Goal: Task Accomplishment & Management: Manage account settings

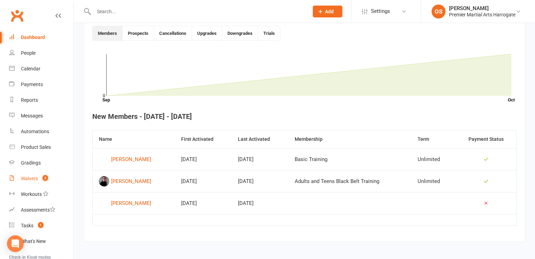
click at [31, 180] on div "Waivers" at bounding box center [29, 179] width 17 height 6
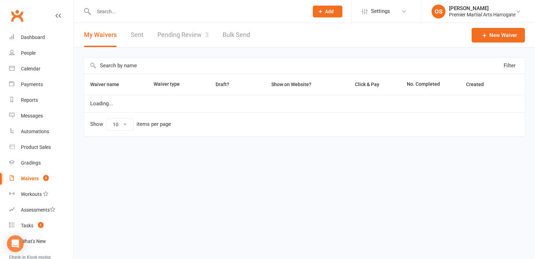
select select "100"
click at [185, 34] on link "Pending Review 3" at bounding box center [183, 35] width 51 height 24
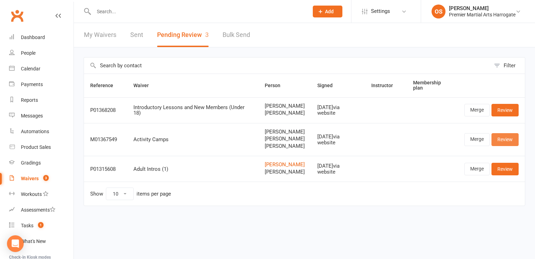
click at [505, 140] on link "Review" at bounding box center [505, 139] width 27 height 13
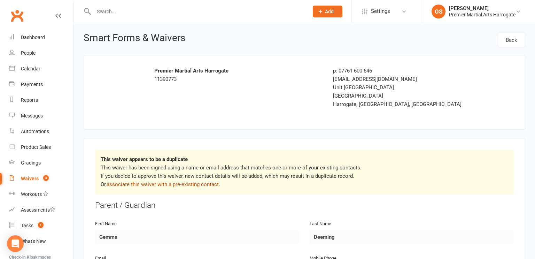
click at [205, 186] on link "associate this waiver with a pre-existing contact" at bounding box center [163, 184] width 112 height 6
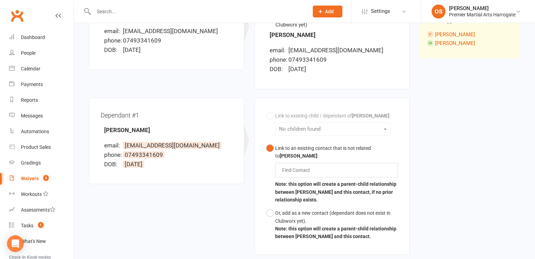
scroll to position [127, 0]
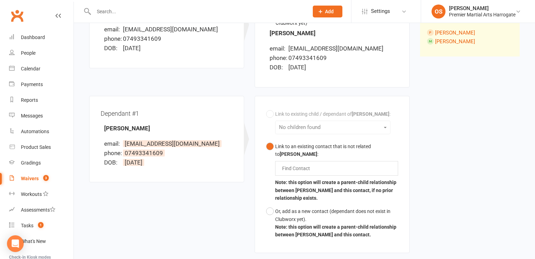
click at [359, 170] on div "Find Contact" at bounding box center [336, 168] width 123 height 15
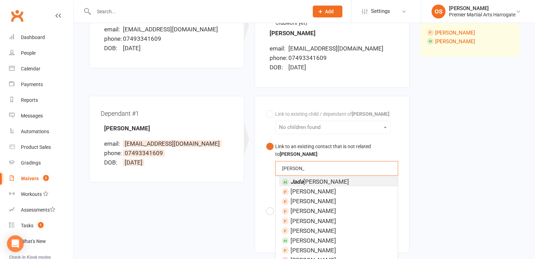
type input "jada"
click at [320, 182] on span "Jada Jenkins" at bounding box center [320, 181] width 59 height 7
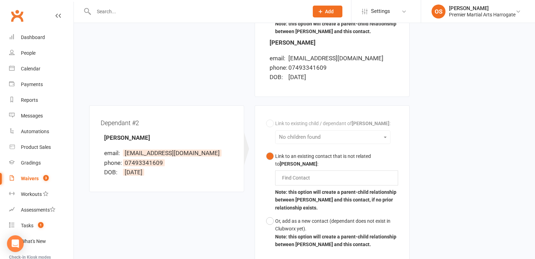
scroll to position [335, 0]
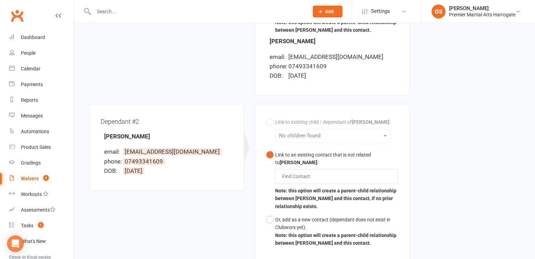
click at [328, 179] on div "Find Contact" at bounding box center [336, 176] width 123 height 15
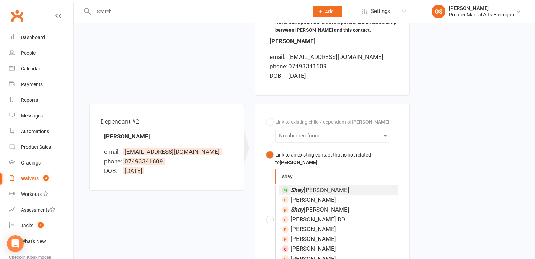
type input "shay"
click at [329, 190] on li "Shay Jenkins" at bounding box center [338, 190] width 119 height 10
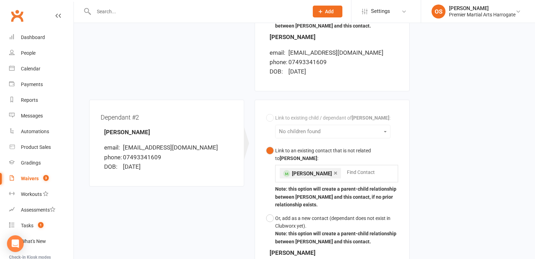
scroll to position [484, 0]
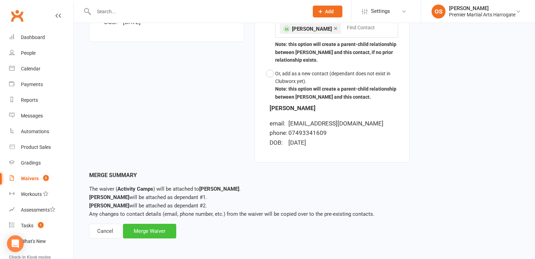
click at [145, 229] on div "Merge Waiver" at bounding box center [149, 231] width 53 height 15
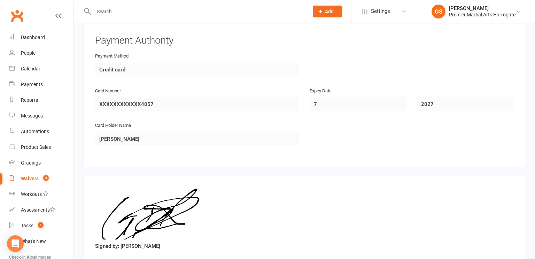
scroll to position [2443, 0]
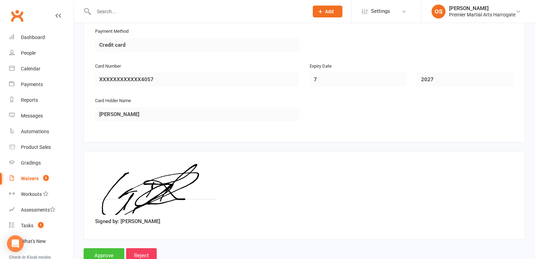
click at [102, 248] on input "Approve" at bounding box center [104, 255] width 41 height 15
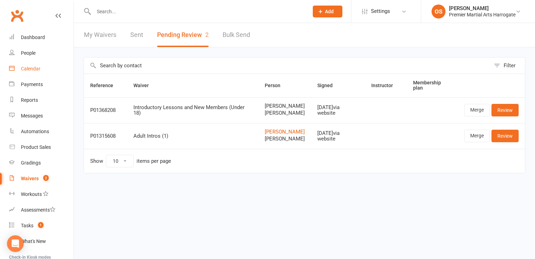
click at [27, 68] on div "Calendar" at bounding box center [31, 69] width 20 height 6
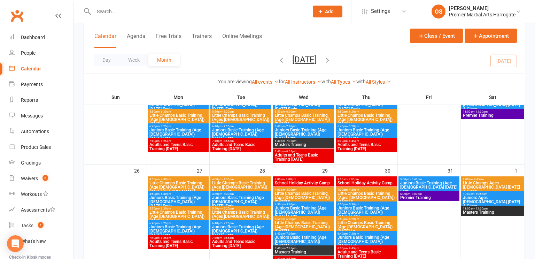
scroll to position [387, 0]
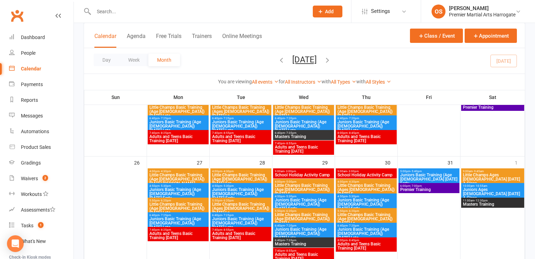
click at [360, 175] on span "School Holiday Activity Camp" at bounding box center [366, 175] width 58 height 4
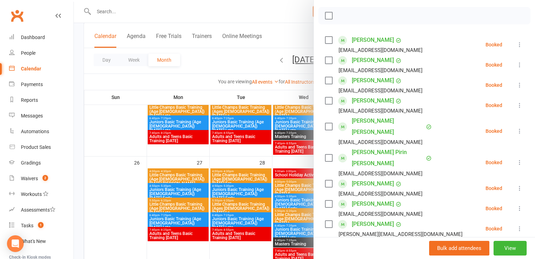
scroll to position [199, 0]
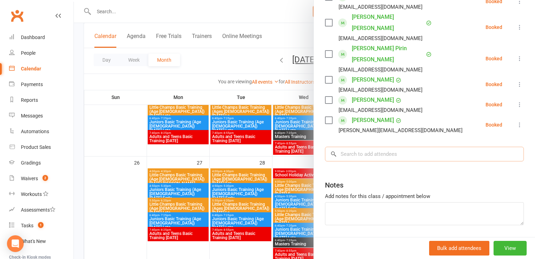
click at [377, 147] on input "search" at bounding box center [424, 154] width 199 height 15
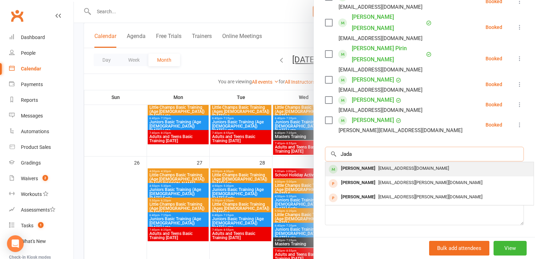
type input "Jada"
click at [379, 166] on span "b.tch@icloud.com" at bounding box center [414, 168] width 71 height 5
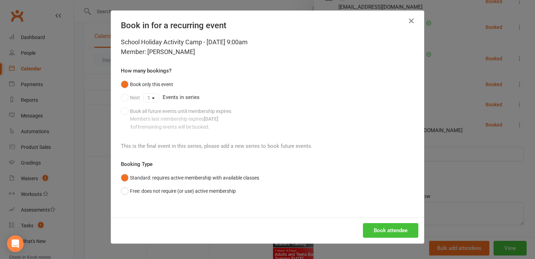
click at [376, 230] on button "Book attendee" at bounding box center [390, 230] width 55 height 15
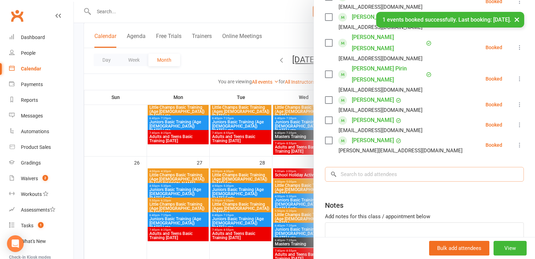
click at [386, 167] on input "search" at bounding box center [424, 174] width 199 height 15
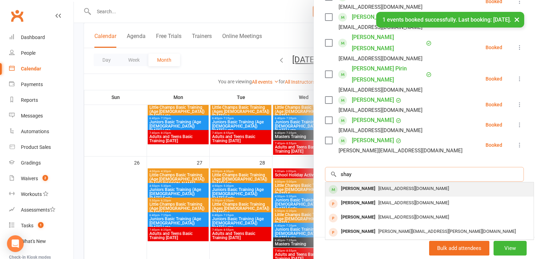
type input "shay"
click at [380, 184] on div "b.tch@icloud.com" at bounding box center [429, 189] width 203 height 10
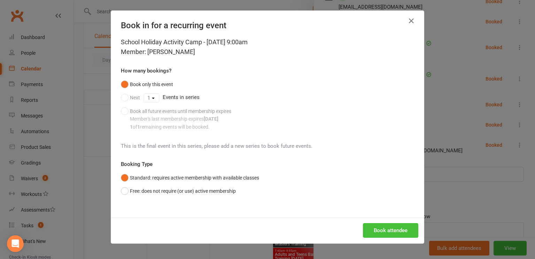
click at [380, 234] on button "Book attendee" at bounding box center [390, 230] width 55 height 15
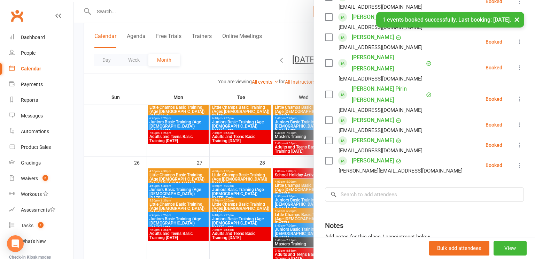
click at [109, 134] on div at bounding box center [305, 129] width 462 height 259
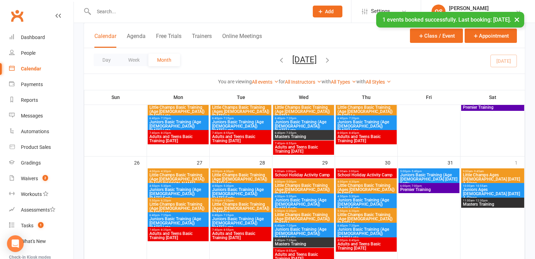
click at [354, 177] on div "9:00am - 3:00pm School Holiday Activity Camp" at bounding box center [366, 173] width 61 height 10
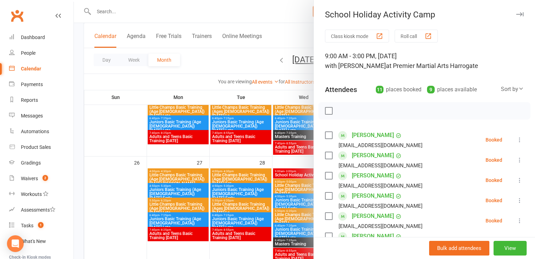
click at [299, 175] on div at bounding box center [305, 129] width 462 height 259
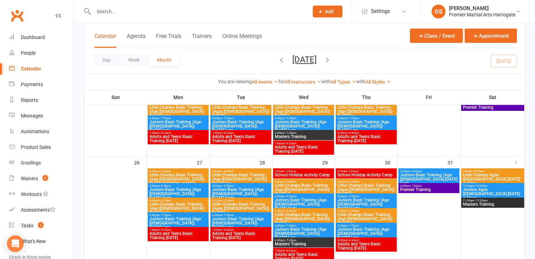
click at [299, 175] on span "School Holiday Activity Camp" at bounding box center [304, 175] width 58 height 4
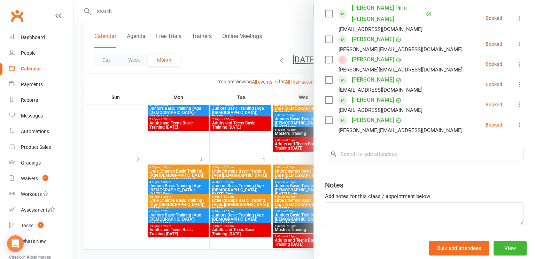
click at [132, 146] on div at bounding box center [305, 129] width 462 height 259
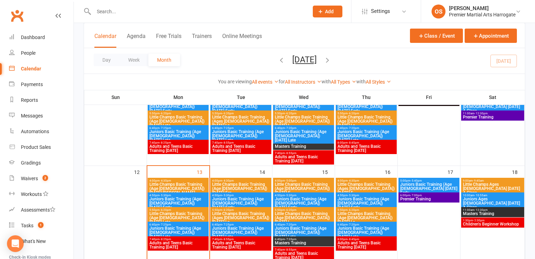
scroll to position [185, 0]
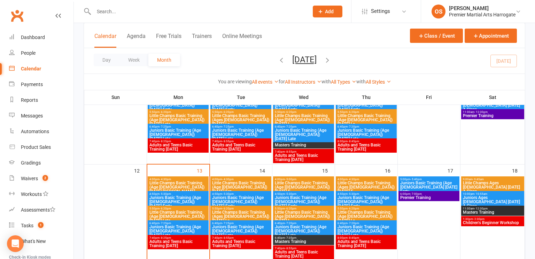
click at [173, 215] on span "Little Champs Basic Training (Age [DEMOGRAPHIC_DATA]) [DATE] Late" at bounding box center [178, 216] width 58 height 13
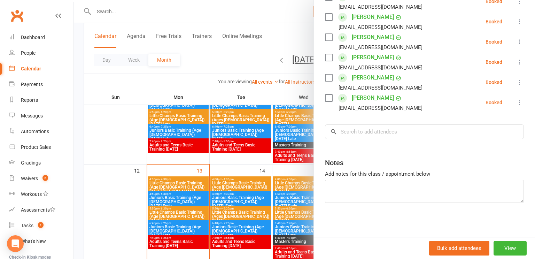
scroll to position [0, 0]
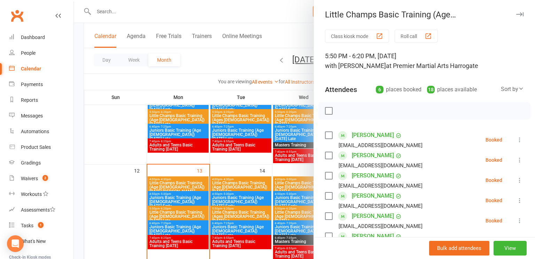
click at [117, 204] on div at bounding box center [305, 129] width 462 height 259
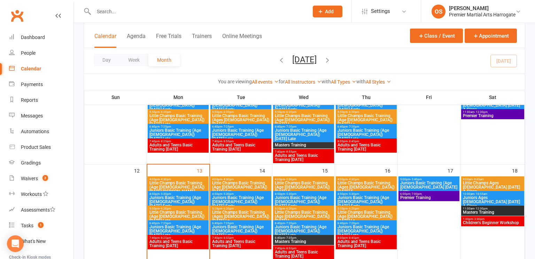
click at [166, 231] on span "Juniors Basic Training (Age [DEMOGRAPHIC_DATA]) [DATE] Late" at bounding box center [178, 231] width 58 height 13
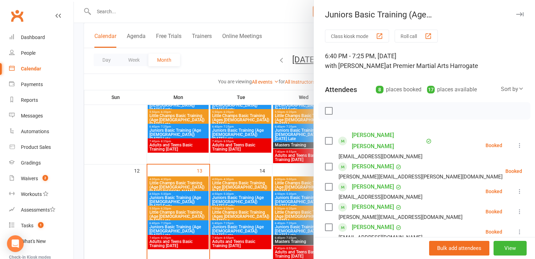
click at [190, 242] on div at bounding box center [305, 129] width 462 height 259
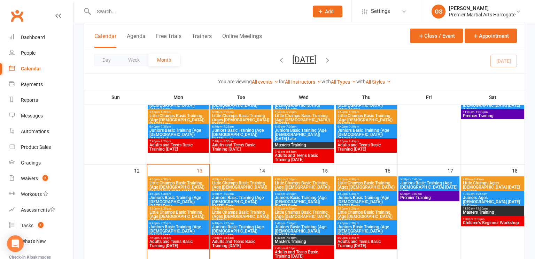
click at [194, 246] on span "Adults and Teens Basic Training [DATE]" at bounding box center [178, 243] width 58 height 8
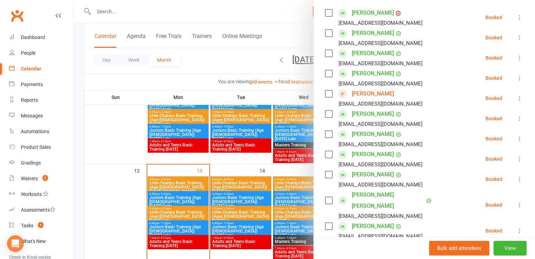
scroll to position [123, 0]
click at [113, 186] on div at bounding box center [305, 129] width 462 height 259
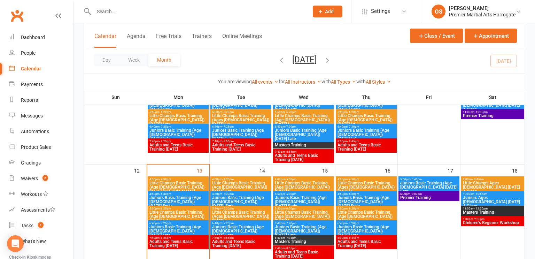
click at [236, 183] on span "Little Champs Basic Training (Age [DEMOGRAPHIC_DATA]) [DATE] Ear..." at bounding box center [241, 187] width 58 height 13
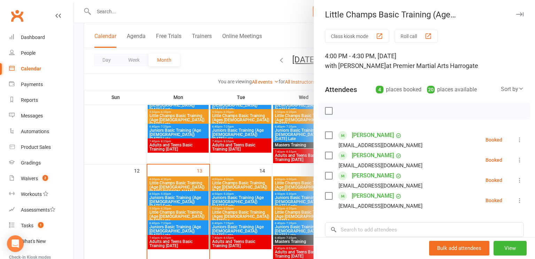
scroll to position [98, 0]
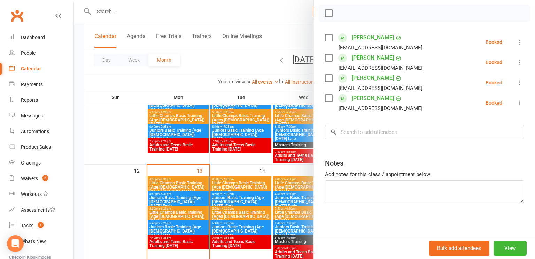
click at [245, 196] on div at bounding box center [305, 129] width 462 height 259
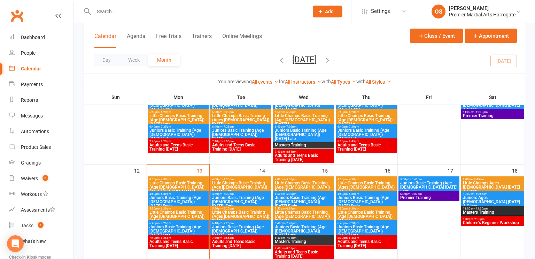
click at [245, 196] on span "Juniors Basic Training (Age [DEMOGRAPHIC_DATA]) [DATE] Early" at bounding box center [241, 202] width 58 height 13
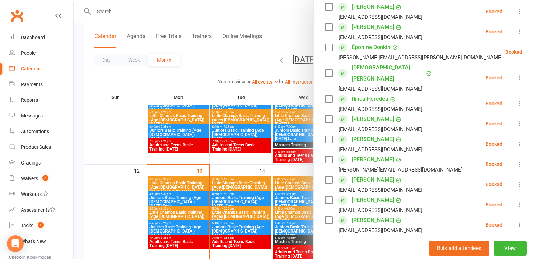
scroll to position [341, 0]
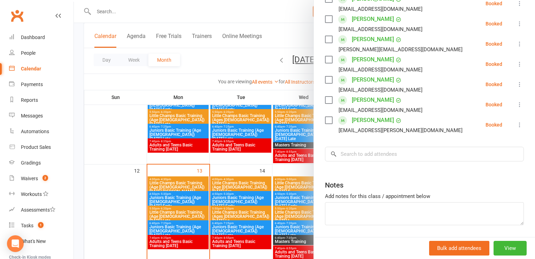
click at [244, 214] on div at bounding box center [305, 129] width 462 height 259
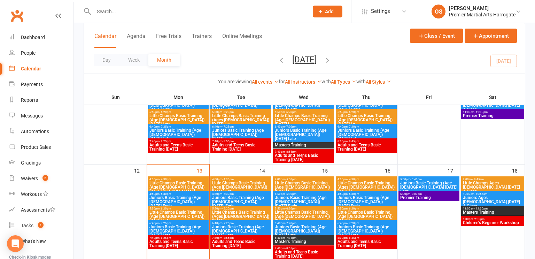
click at [244, 214] on div at bounding box center [305, 129] width 462 height 259
click at [244, 214] on span "Little Champs Basic Training (Ages [DEMOGRAPHIC_DATA]) [DATE] La..." at bounding box center [241, 216] width 58 height 13
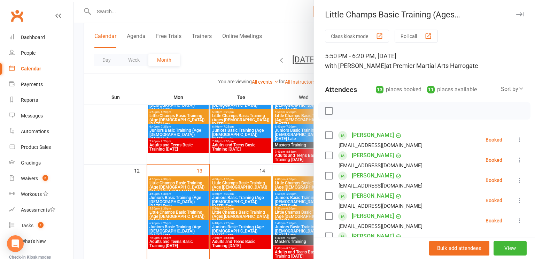
scroll to position [280, 0]
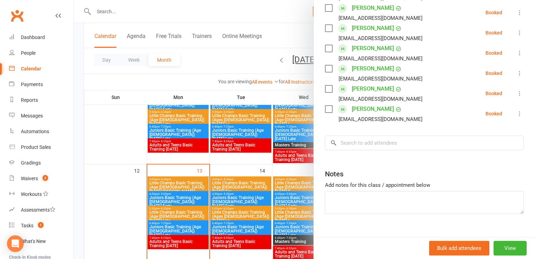
click at [240, 225] on div at bounding box center [305, 129] width 462 height 259
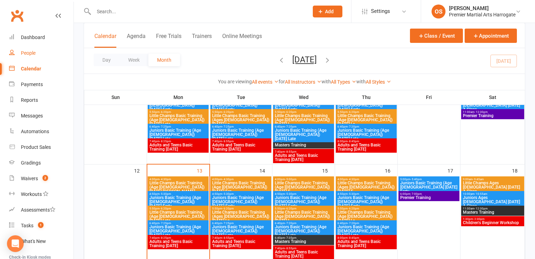
click at [28, 53] on div "People" at bounding box center [28, 53] width 15 height 6
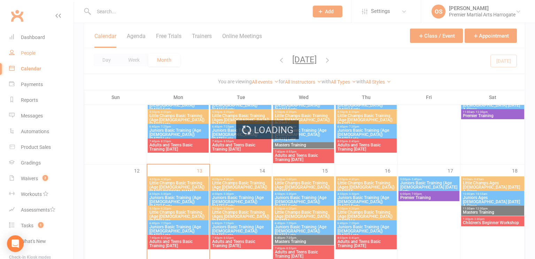
select select "100"
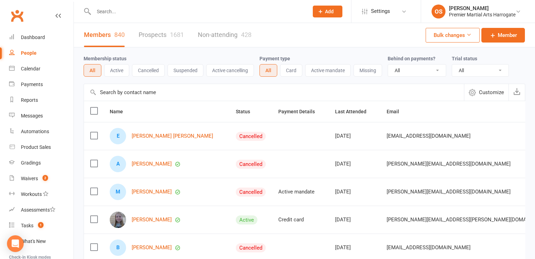
click at [153, 35] on link "Prospects 1681" at bounding box center [161, 35] width 45 height 24
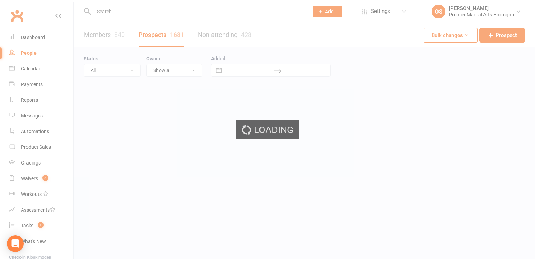
select select "50"
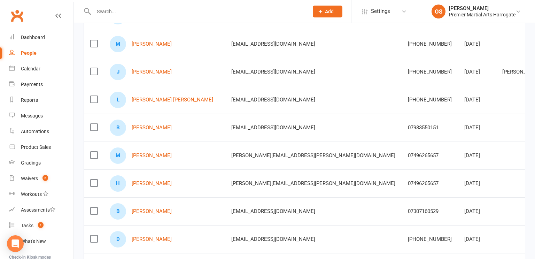
scroll to position [205, 0]
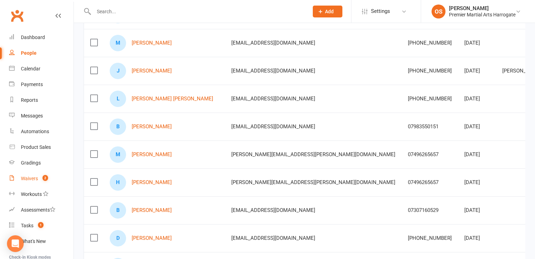
click at [35, 180] on div "Waivers" at bounding box center [29, 179] width 17 height 6
select select "100"
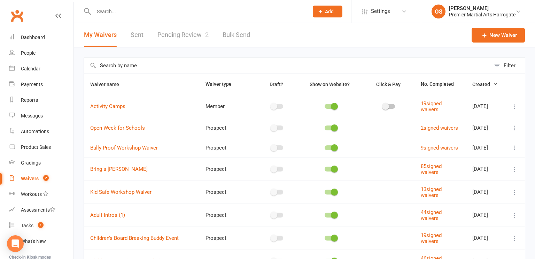
click at [175, 38] on link "Pending Review 2" at bounding box center [183, 35] width 51 height 24
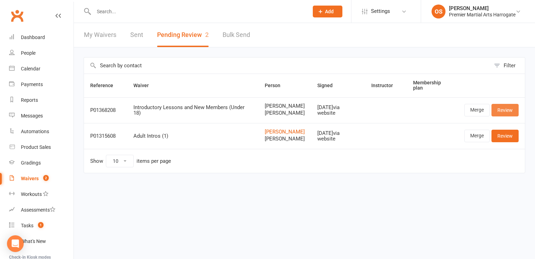
click at [502, 114] on link "Review" at bounding box center [505, 110] width 27 height 13
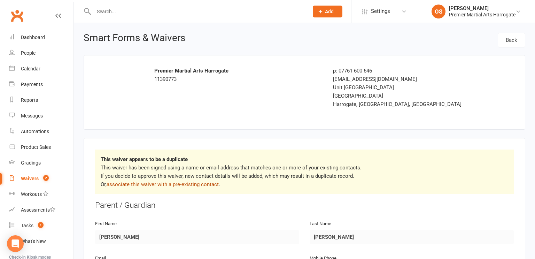
click at [214, 186] on link "associate this waiver with a pre-existing contact" at bounding box center [163, 184] width 112 height 6
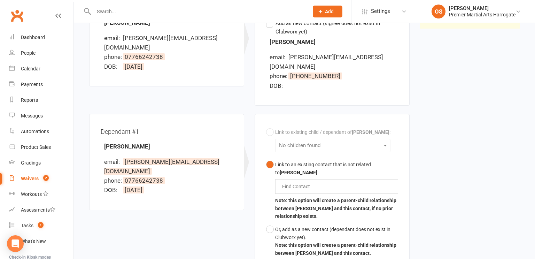
scroll to position [120, 0]
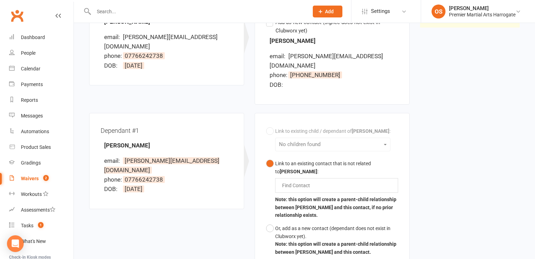
click at [380, 135] on div "Link to existing child / dependant of Holly Buckley : No children found Link to…" at bounding box center [332, 191] width 132 height 134
click at [335, 178] on div "Find Contact" at bounding box center [336, 185] width 123 height 15
click at [266, 157] on button "Link to an existing contact that is not related to Holly Buckley : max max Note…" at bounding box center [332, 189] width 132 height 65
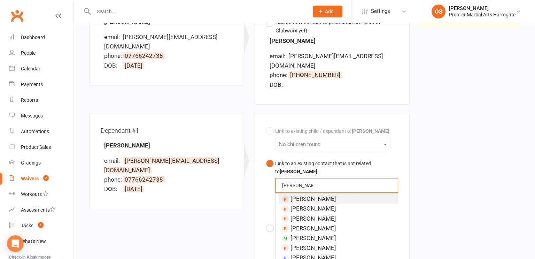
type input "max buckley"
click at [487, 169] on div "Waiver Waiver Signed By Holly Buckley email: holly.barker26@googlemail.com phon…" at bounding box center [304, 128] width 441 height 300
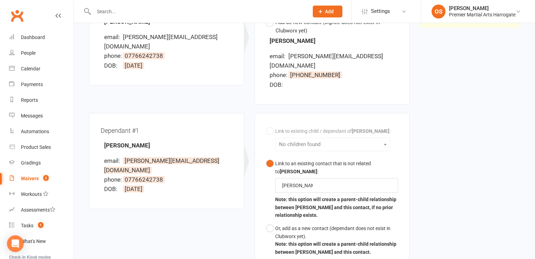
scroll to position [201, 0]
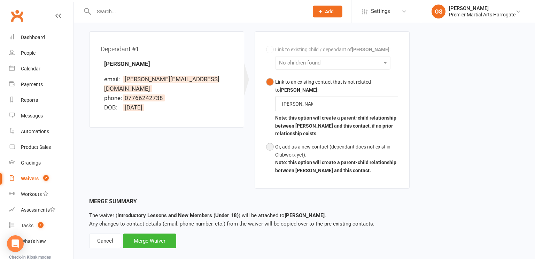
click at [271, 140] on button "Or, add as a new contact (dependant does not exist in Clubworx yet). Note: this…" at bounding box center [332, 158] width 132 height 37
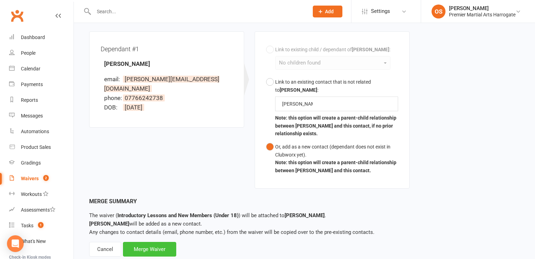
click at [143, 242] on div "Merge Waiver" at bounding box center [149, 249] width 53 height 15
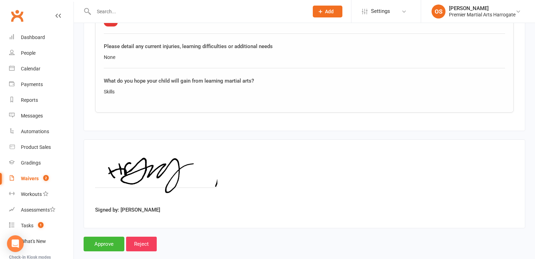
scroll to position [1131, 0]
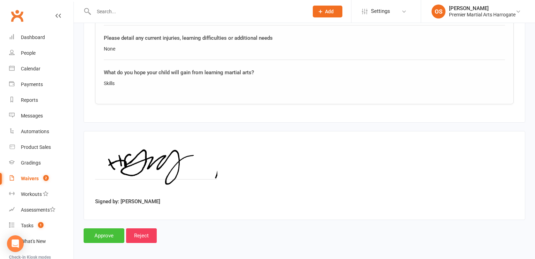
click at [107, 234] on input "Approve" at bounding box center [104, 235] width 41 height 15
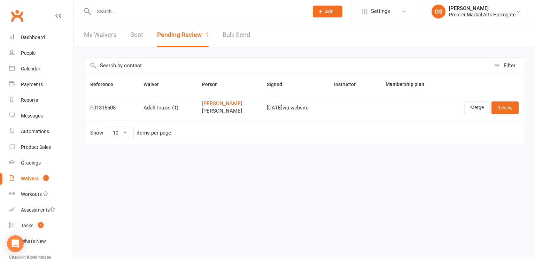
click at [104, 14] on input "text" at bounding box center [198, 12] width 212 height 10
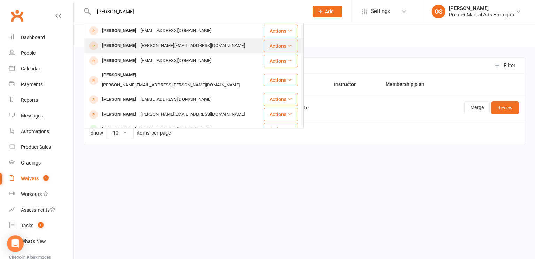
type input "max buckl"
click at [116, 48] on div "[PERSON_NAME]" at bounding box center [119, 46] width 39 height 10
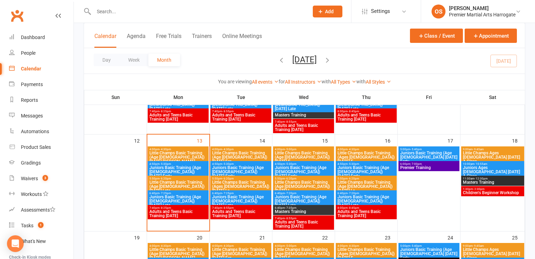
click at [114, 13] on input "text" at bounding box center [198, 12] width 212 height 10
click at [35, 50] on div "People" at bounding box center [28, 53] width 15 height 6
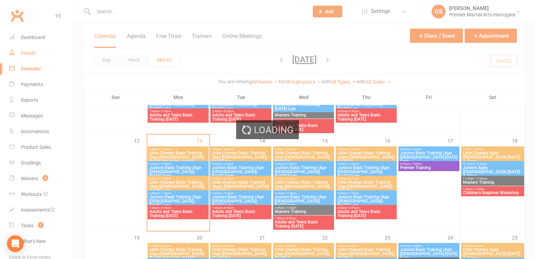
select select "50"
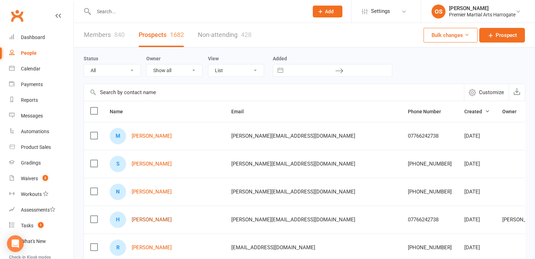
click at [146, 218] on link "[PERSON_NAME]" at bounding box center [152, 220] width 40 height 6
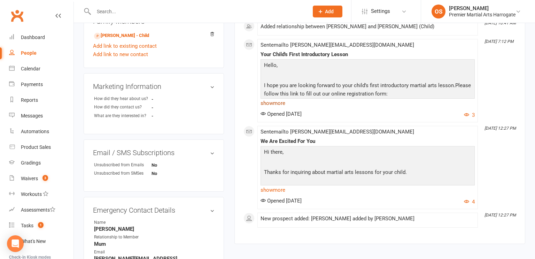
scroll to position [246, 0]
click at [279, 102] on link "show more" at bounding box center [368, 103] width 214 height 10
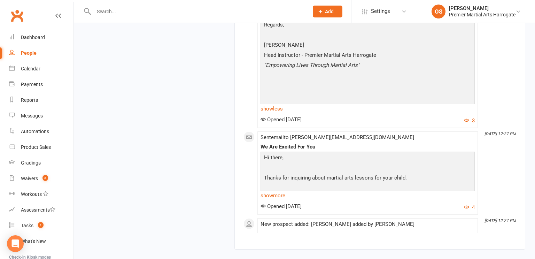
scroll to position [594, 0]
click at [278, 190] on link "show more" at bounding box center [368, 195] width 214 height 10
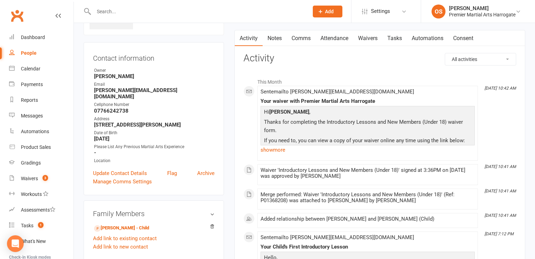
scroll to position [53, 0]
click at [279, 41] on link "Notes" at bounding box center [275, 38] width 24 height 16
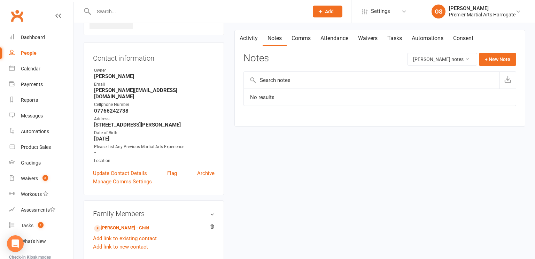
click at [248, 38] on link "Activity" at bounding box center [249, 38] width 28 height 16
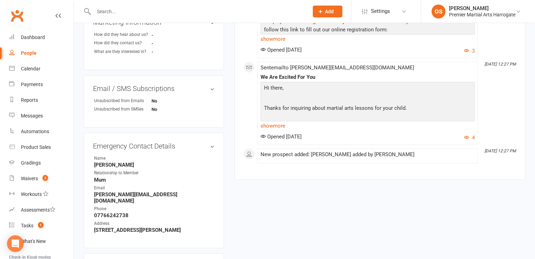
scroll to position [308, 0]
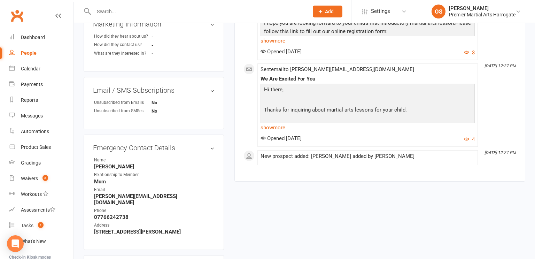
click at [119, 14] on input "text" at bounding box center [198, 12] width 212 height 10
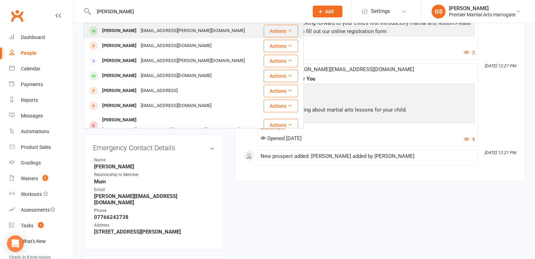
type input "[PERSON_NAME]"
click at [124, 32] on div "[PERSON_NAME]" at bounding box center [119, 31] width 39 height 10
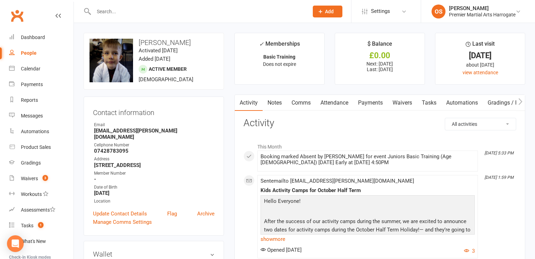
click at [401, 102] on link "Waivers" at bounding box center [402, 103] width 29 height 16
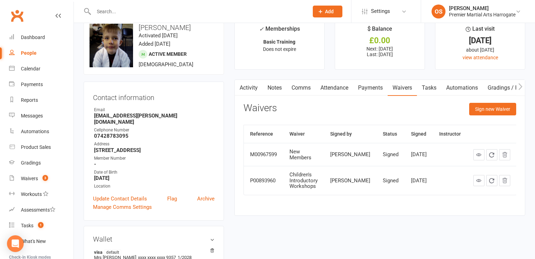
scroll to position [17, 0]
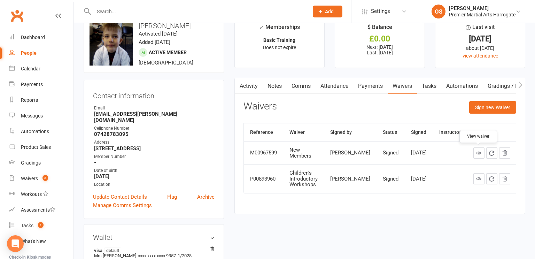
click at [478, 153] on icon at bounding box center [479, 152] width 5 height 5
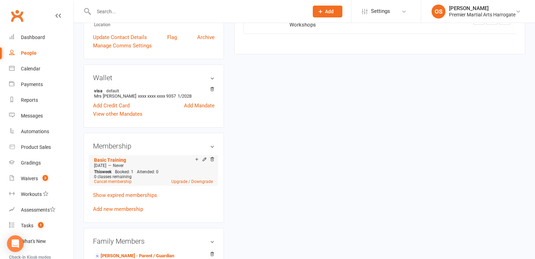
scroll to position [177, 0]
click at [119, 180] on link "Cancel membership" at bounding box center [113, 181] width 38 height 5
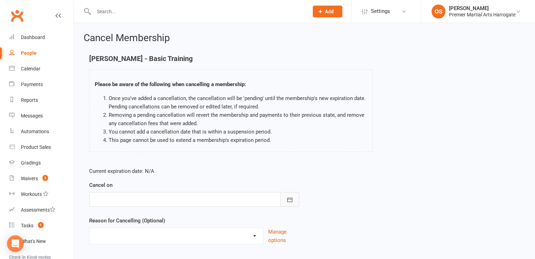
click at [288, 204] on button "button" at bounding box center [290, 199] width 19 height 15
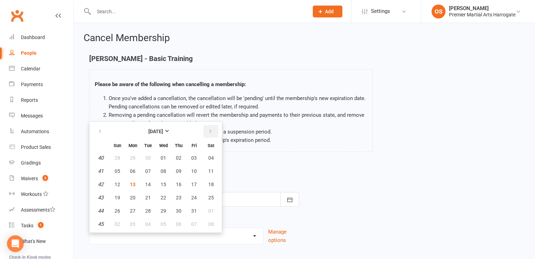
click at [211, 131] on icon "button" at bounding box center [210, 132] width 5 height 6
click at [120, 221] on button "30" at bounding box center [117, 224] width 15 height 13
type input "[DATE]"
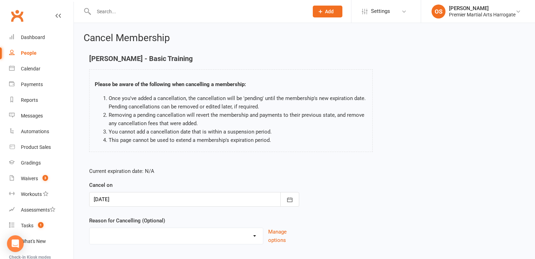
scroll to position [41, 0]
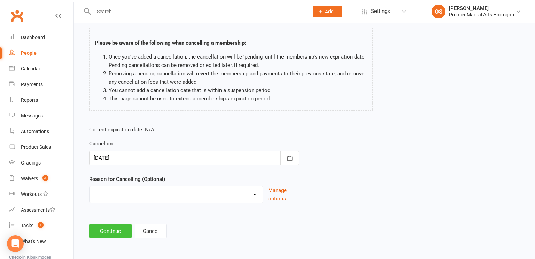
click at [115, 232] on button "Continue" at bounding box center [110, 231] width 43 height 15
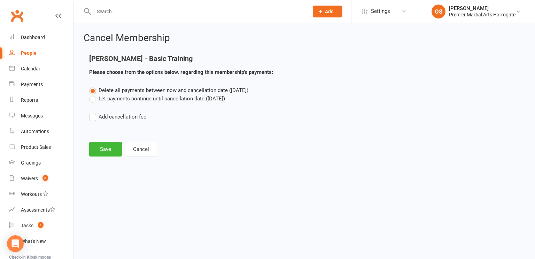
scroll to position [0, 0]
click at [94, 98] on label "Let payments continue until cancellation date ([DATE])" at bounding box center [157, 98] width 136 height 8
click at [94, 94] on input "Let payments continue until cancellation date ([DATE])" at bounding box center [91, 94] width 5 height 0
click at [105, 146] on button "Save" at bounding box center [105, 149] width 33 height 15
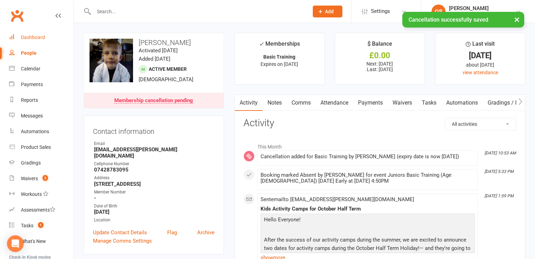
click at [29, 36] on div "Dashboard" at bounding box center [33, 38] width 24 height 6
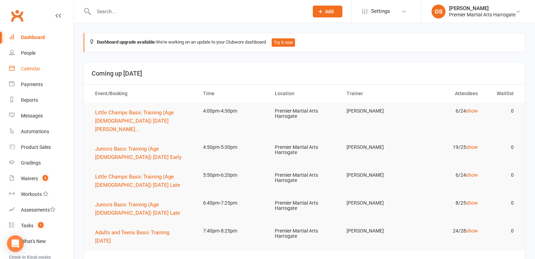
click at [31, 70] on div "Calendar" at bounding box center [31, 69] width 20 height 6
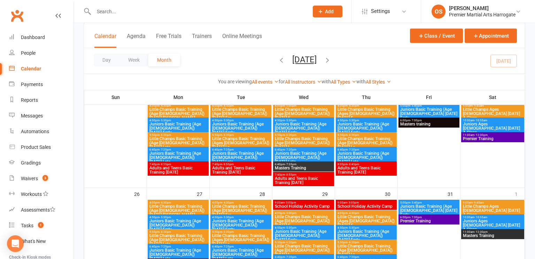
scroll to position [358, 0]
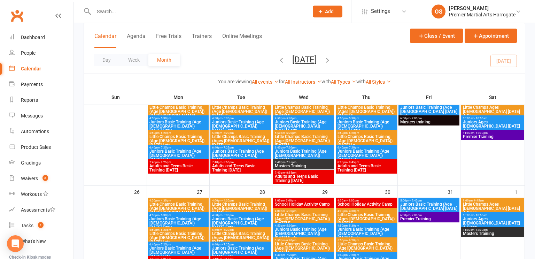
click at [332, 60] on icon "button" at bounding box center [328, 60] width 8 height 8
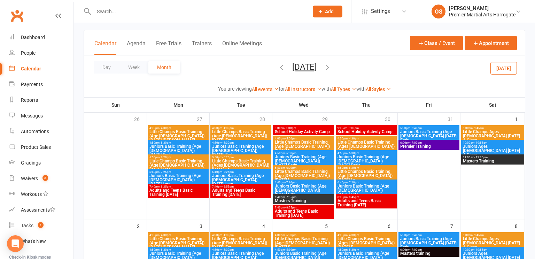
scroll to position [36, 0]
